Goal: Information Seeking & Learning: Check status

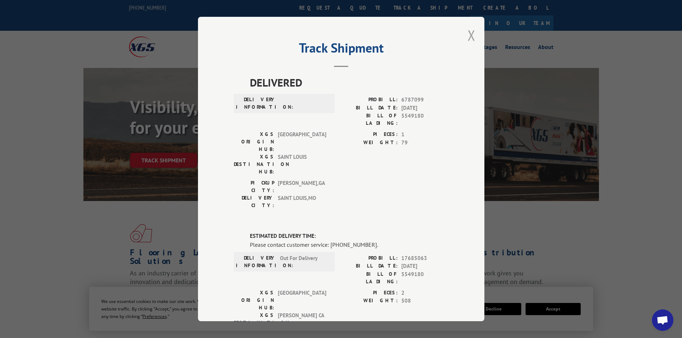
click at [470, 32] on button "Close modal" at bounding box center [472, 35] width 8 height 19
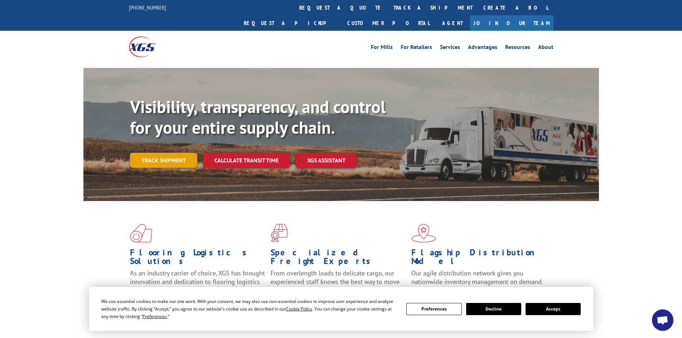
click at [178, 153] on link "Track shipment" at bounding box center [163, 160] width 67 height 15
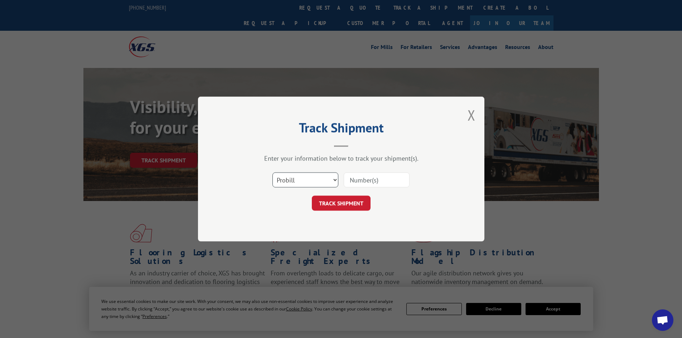
click at [294, 181] on select "Select category... Probill BOL PO" at bounding box center [305, 180] width 66 height 15
select select "bol"
click at [272, 173] on select "Select category... Probill BOL PO" at bounding box center [305, 180] width 66 height 15
click at [356, 183] on input at bounding box center [377, 180] width 66 height 15
paste input "5549180"
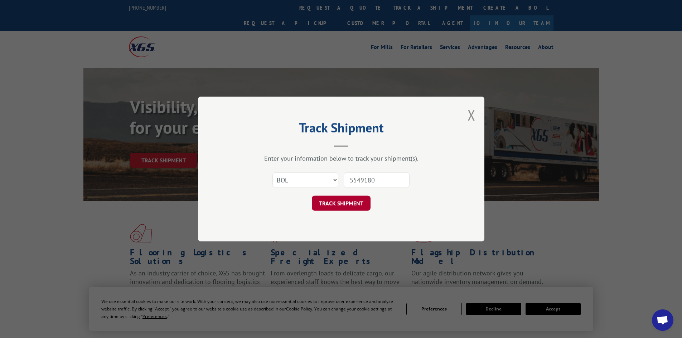
type input "5549180"
click at [343, 205] on button "TRACK SHIPMENT" at bounding box center [341, 203] width 59 height 15
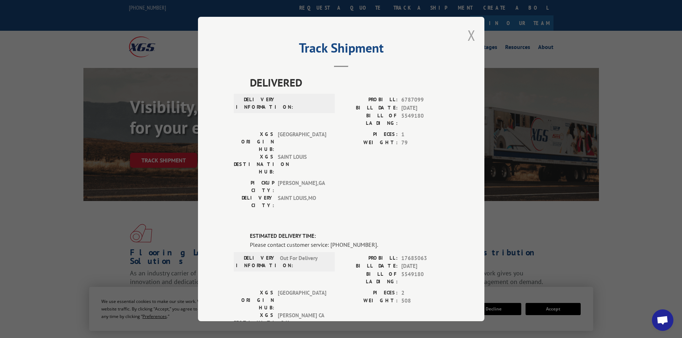
click at [469, 38] on button "Close modal" at bounding box center [472, 35] width 8 height 19
